Goal: Obtain resource: Obtain resource

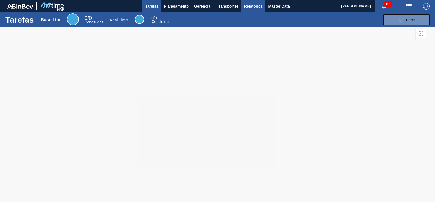
click at [254, 2] on button "Relatórios" at bounding box center [253, 6] width 24 height 12
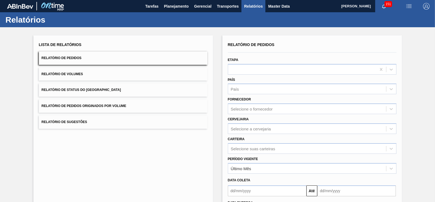
click at [141, 103] on button "Relatório de Pedidos Originados por Volume" at bounding box center [123, 105] width 169 height 13
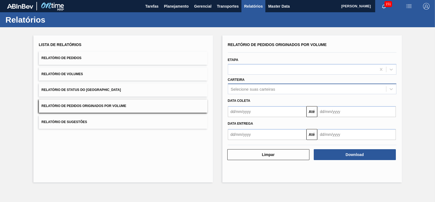
click at [240, 89] on div "Selecione suas carteiras" at bounding box center [253, 89] width 44 height 5
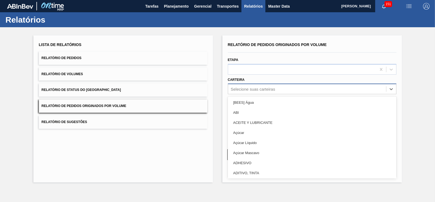
type input "g"
type input "xa"
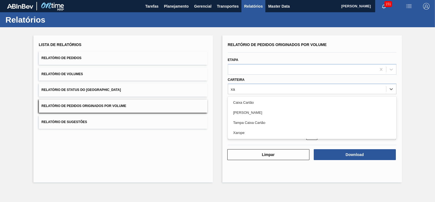
click at [249, 132] on div "Xarope" at bounding box center [312, 133] width 169 height 10
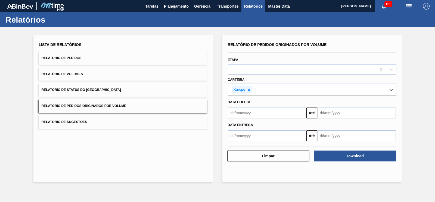
click at [246, 116] on input "text" at bounding box center [267, 112] width 79 height 11
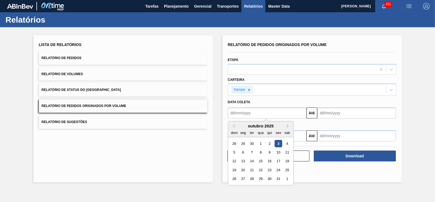
drag, startPoint x: 273, startPoint y: 112, endPoint x: 276, endPoint y: 110, distance: 3.5
click at [274, 112] on input "text" at bounding box center [267, 112] width 79 height 11
drag, startPoint x: 415, startPoint y: 116, endPoint x: 371, endPoint y: 108, distance: 44.2
click at [415, 116] on div "Lista de Relatórios Relatório de Pedidos Relatório de Volumes Relatório de Stat…" at bounding box center [217, 108] width 435 height 162
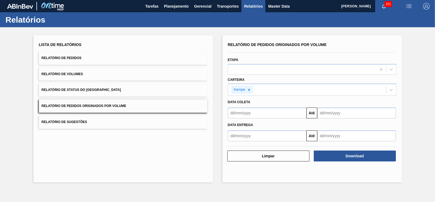
click at [293, 113] on input "text" at bounding box center [267, 112] width 79 height 11
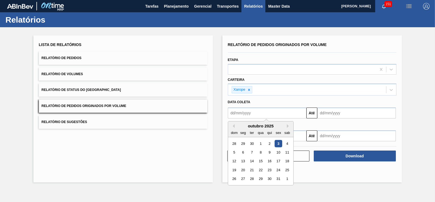
click at [236, 124] on div "outubro 2025" at bounding box center [260, 125] width 65 height 5
click at [234, 124] on button "Previous Month" at bounding box center [233, 126] width 4 height 4
drag, startPoint x: 235, startPoint y: 175, endPoint x: 236, endPoint y: 172, distance: 3.7
click at [235, 176] on div "28" at bounding box center [234, 178] width 7 height 7
type input "[DATE]"
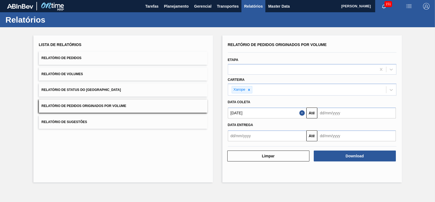
click at [330, 113] on input "text" at bounding box center [356, 112] width 79 height 11
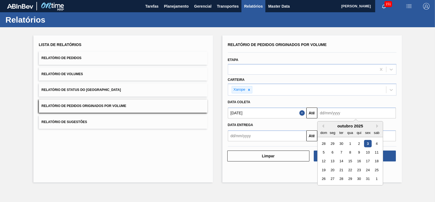
click at [368, 177] on div "31" at bounding box center [367, 178] width 7 height 7
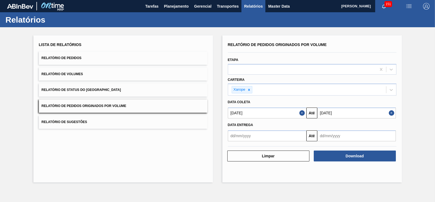
type input "[DATE]"
click at [261, 73] on div at bounding box center [302, 69] width 148 height 8
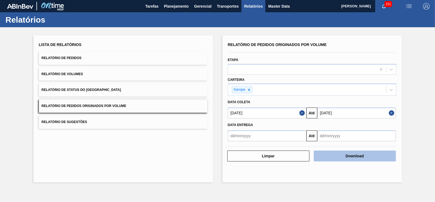
click at [355, 157] on button "Download" at bounding box center [355, 155] width 82 height 11
